Goal: Task Accomplishment & Management: Complete application form

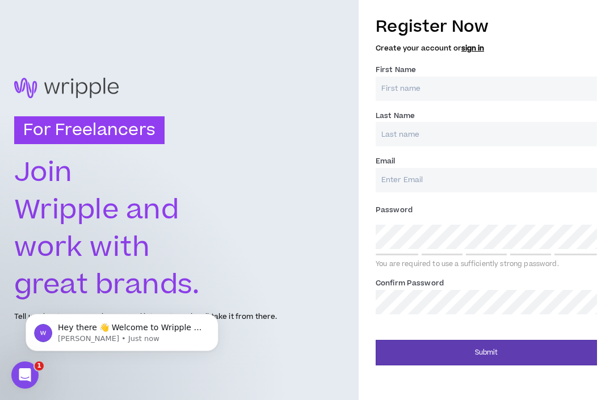
click at [408, 90] on input "First Name *" at bounding box center [486, 89] width 221 height 24
type input "[PERSON_NAME]"
type input "[EMAIL_ADDRESS][DOMAIN_NAME]"
type input "[PERSON_NAME]"
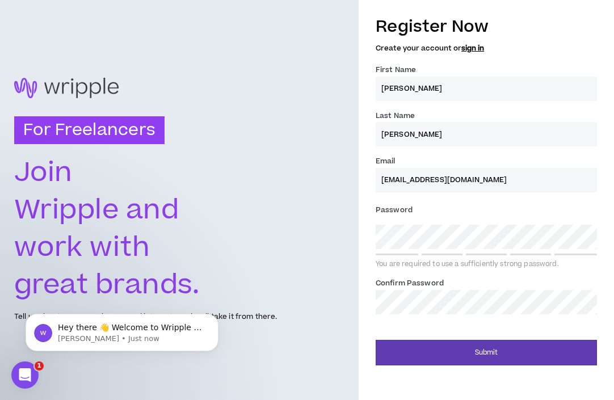
drag, startPoint x: 442, startPoint y: 178, endPoint x: 417, endPoint y: 176, distance: 25.0
click at [417, 176] on input "[EMAIL_ADDRESS][DOMAIN_NAME]" at bounding box center [486, 180] width 221 height 24
click at [414, 179] on input "[EMAIL_ADDRESS][DOMAIN_NAME]" at bounding box center [486, 180] width 221 height 24
type input "[EMAIL_ADDRESS][DOMAIN_NAME]"
click at [416, 249] on div "Password * You are required to use a sufficiently strong password." at bounding box center [486, 235] width 221 height 68
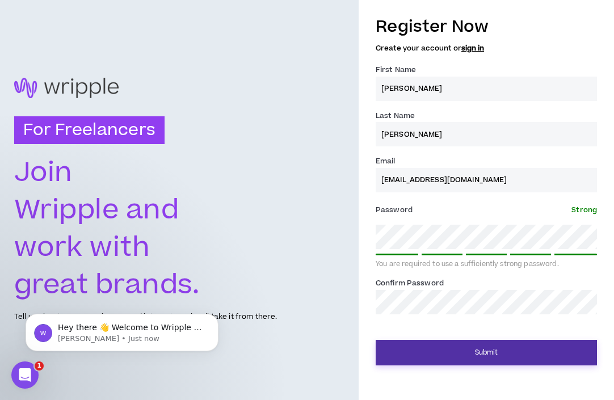
click at [528, 356] on button "Submit" at bounding box center [486, 353] width 221 height 26
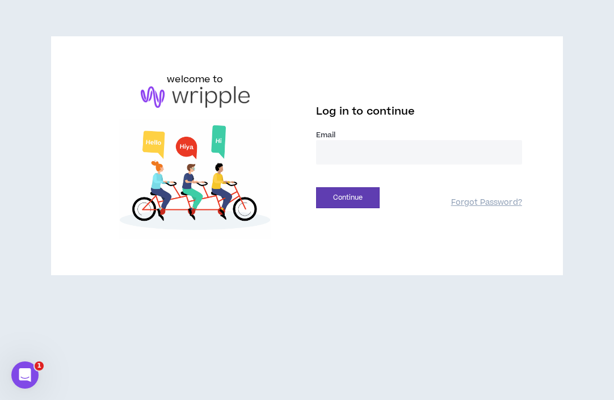
click at [348, 172] on div "Email *" at bounding box center [419, 152] width 206 height 44
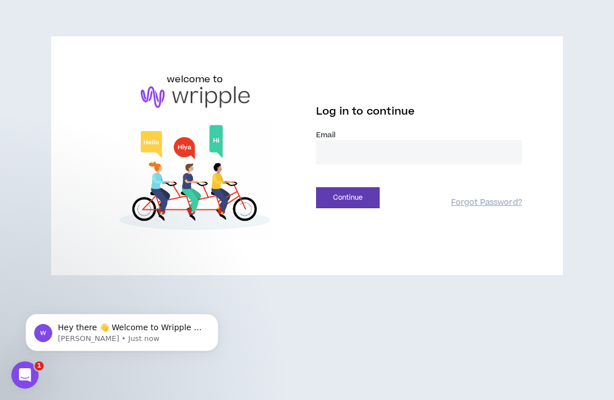
click at [348, 153] on input "email" at bounding box center [419, 152] width 206 height 24
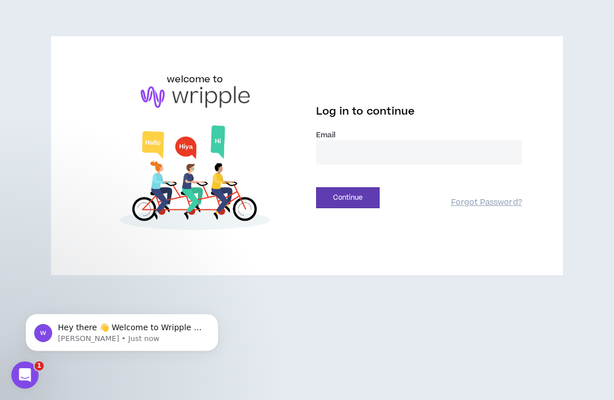
type input "**********"
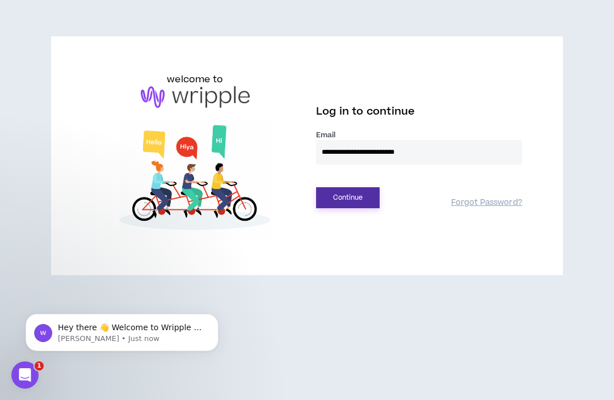
click at [370, 191] on button "Continue" at bounding box center [348, 197] width 64 height 21
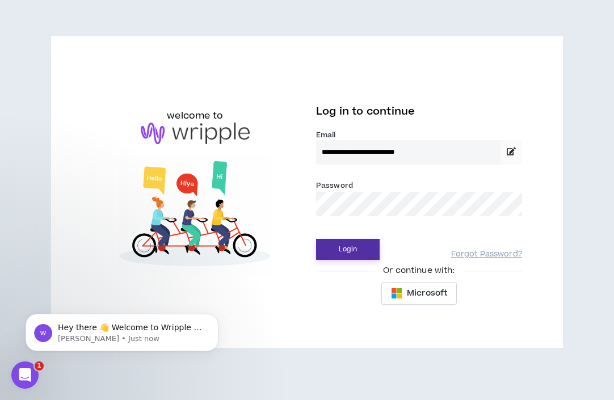
click at [347, 248] on button "Login" at bounding box center [348, 249] width 64 height 21
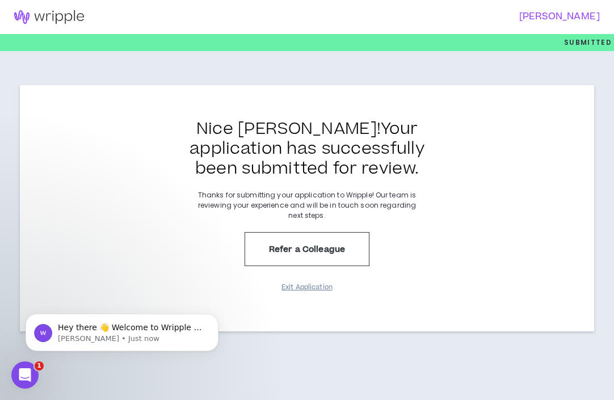
click at [321, 290] on button "Exit Application" at bounding box center [307, 287] width 57 height 20
